Goal: Answer question/provide support: Share knowledge or assist other users

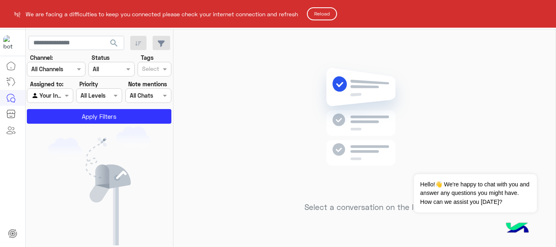
click at [330, 11] on button "Reload" at bounding box center [322, 13] width 30 height 13
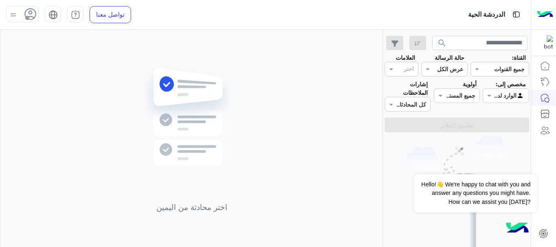
click at [35, 14] on icon at bounding box center [30, 14] width 12 height 12
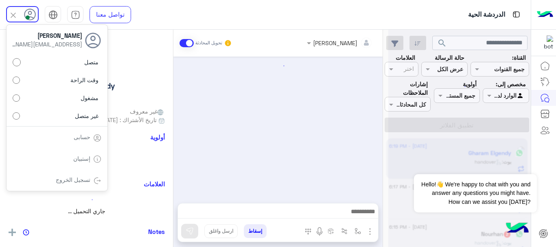
click at [197, 35] on div "lobna Mounir تحويل المحادثة" at bounding box center [277, 43] width 209 height 27
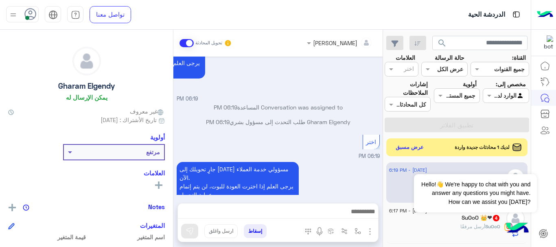
scroll to position [255, 0]
